Goal: Check status: Check status

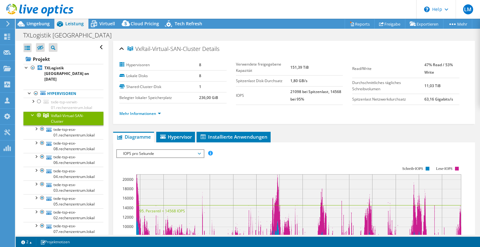
select select "USD"
click at [51, 26] on div "Umgebung" at bounding box center [35, 24] width 39 height 10
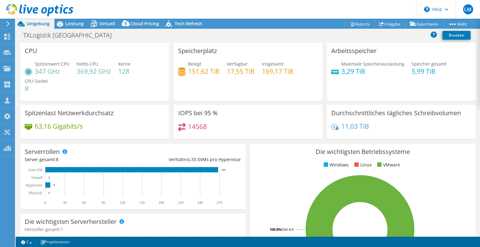
click at [72, 18] on div at bounding box center [36, 10] width 73 height 21
click at [73, 19] on div at bounding box center [36, 10] width 73 height 21
click at [73, 24] on span "Leistung" at bounding box center [74, 24] width 18 height 6
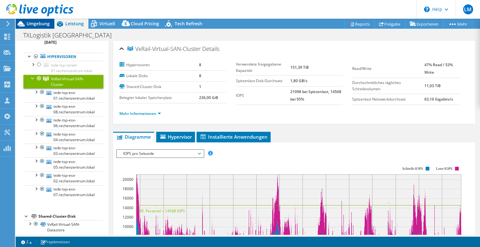
click at [45, 24] on span "Umgebung" at bounding box center [38, 24] width 23 height 6
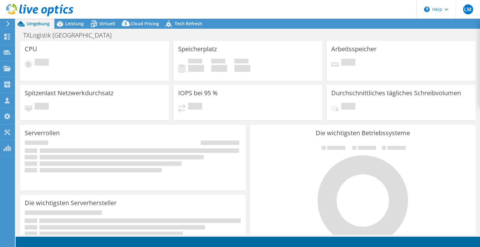
select select "USD"
